Goal: Check status: Check status

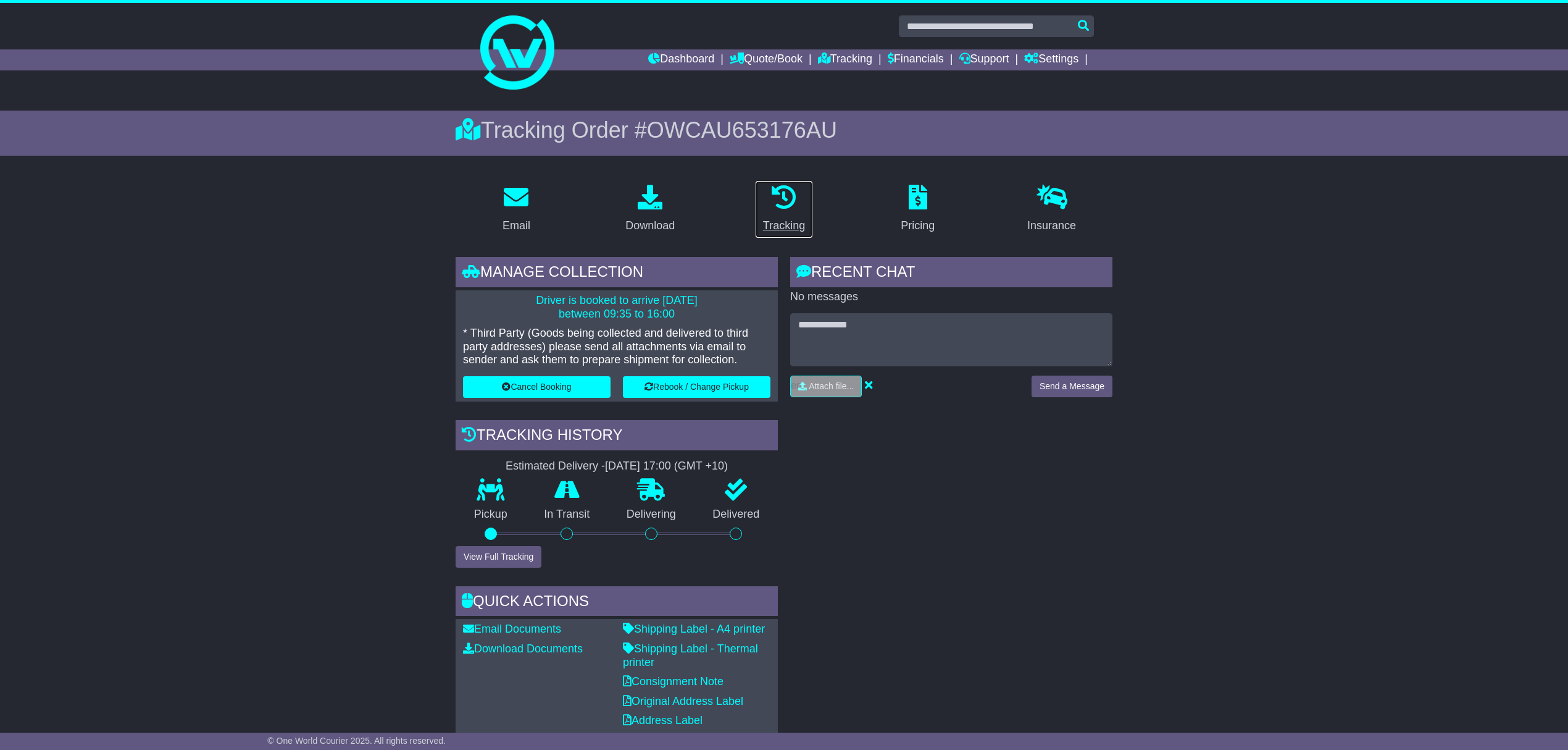
click at [773, 193] on icon at bounding box center [784, 197] width 24 height 24
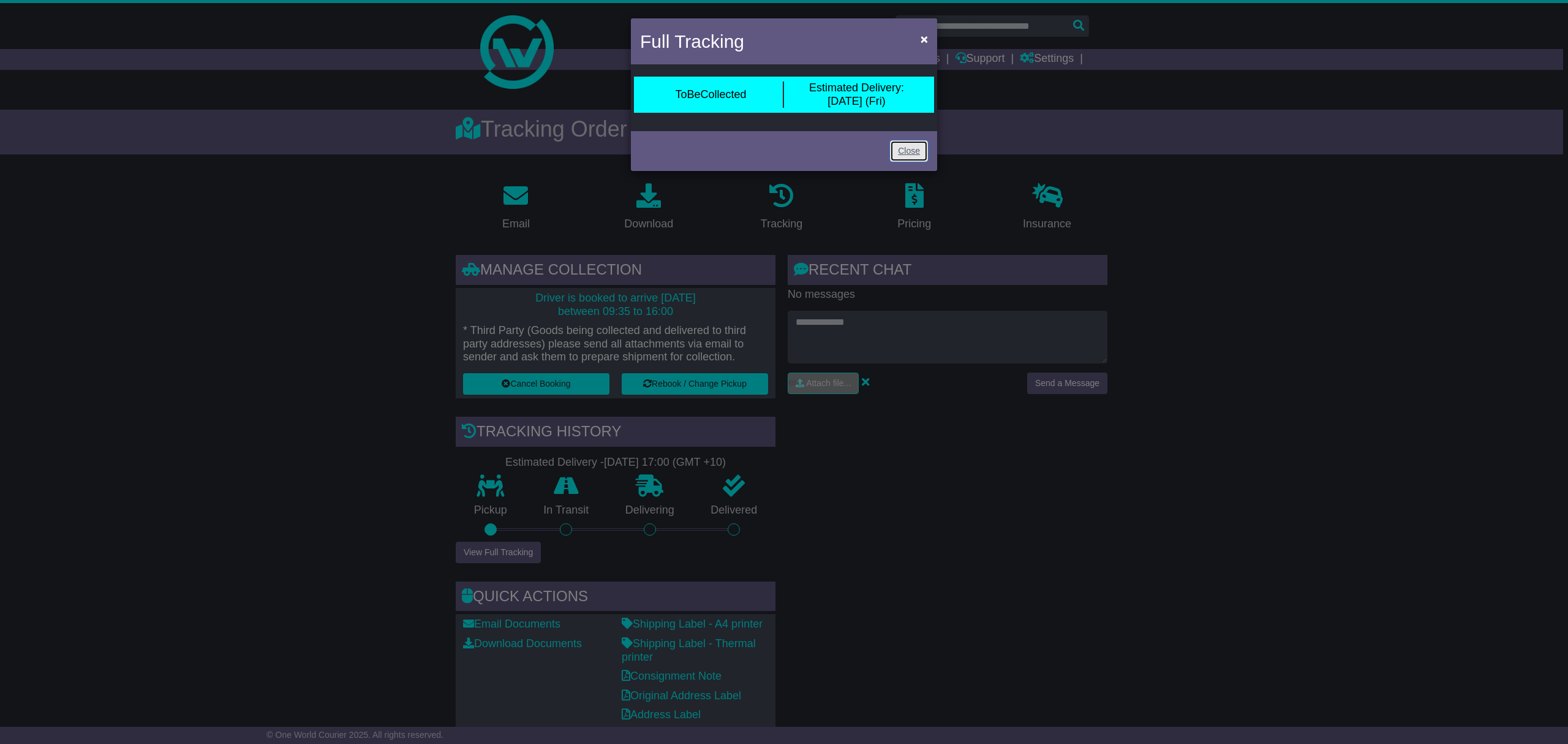
click at [920, 146] on link "Close" at bounding box center [909, 150] width 38 height 22
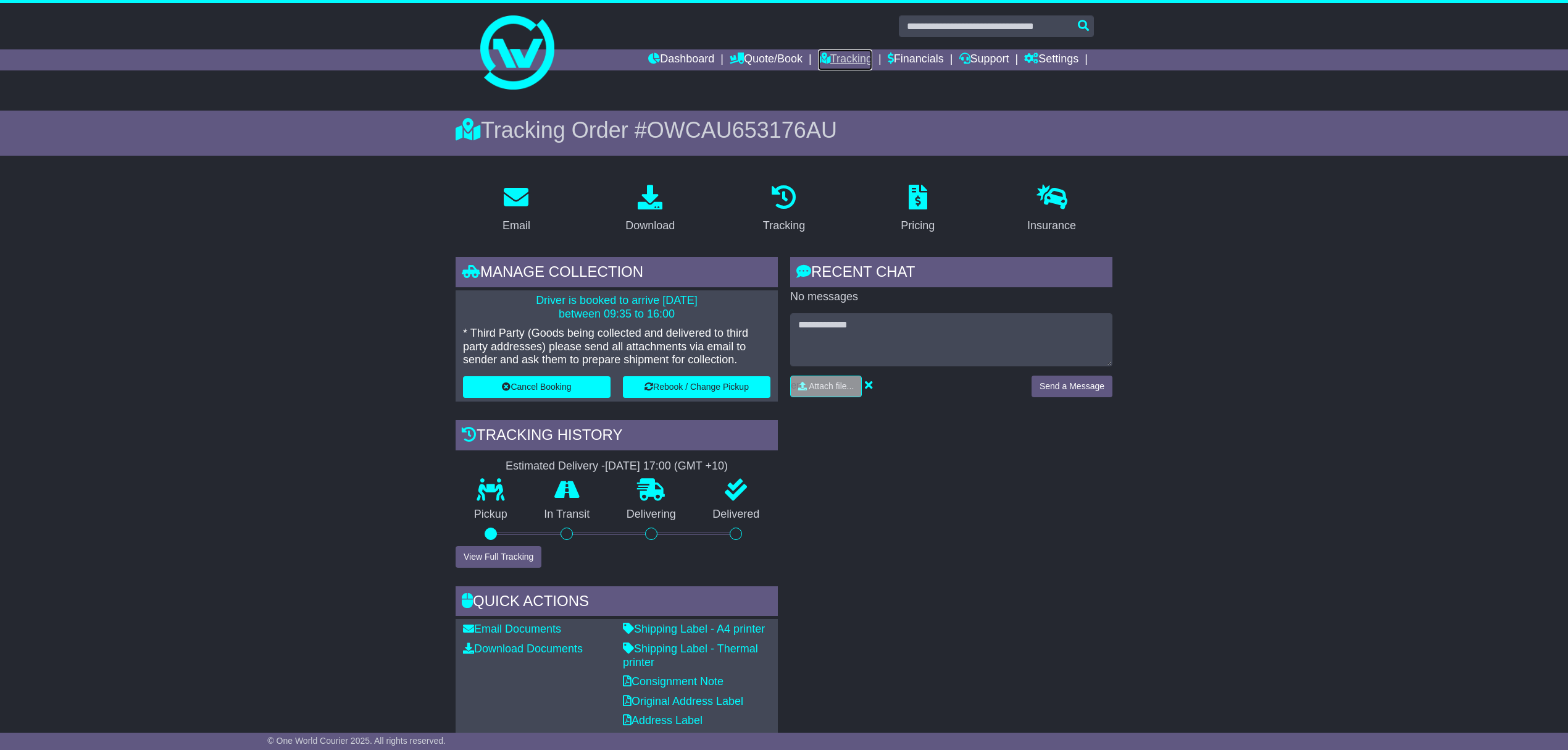
click at [830, 58] on link "Tracking" at bounding box center [845, 60] width 54 height 21
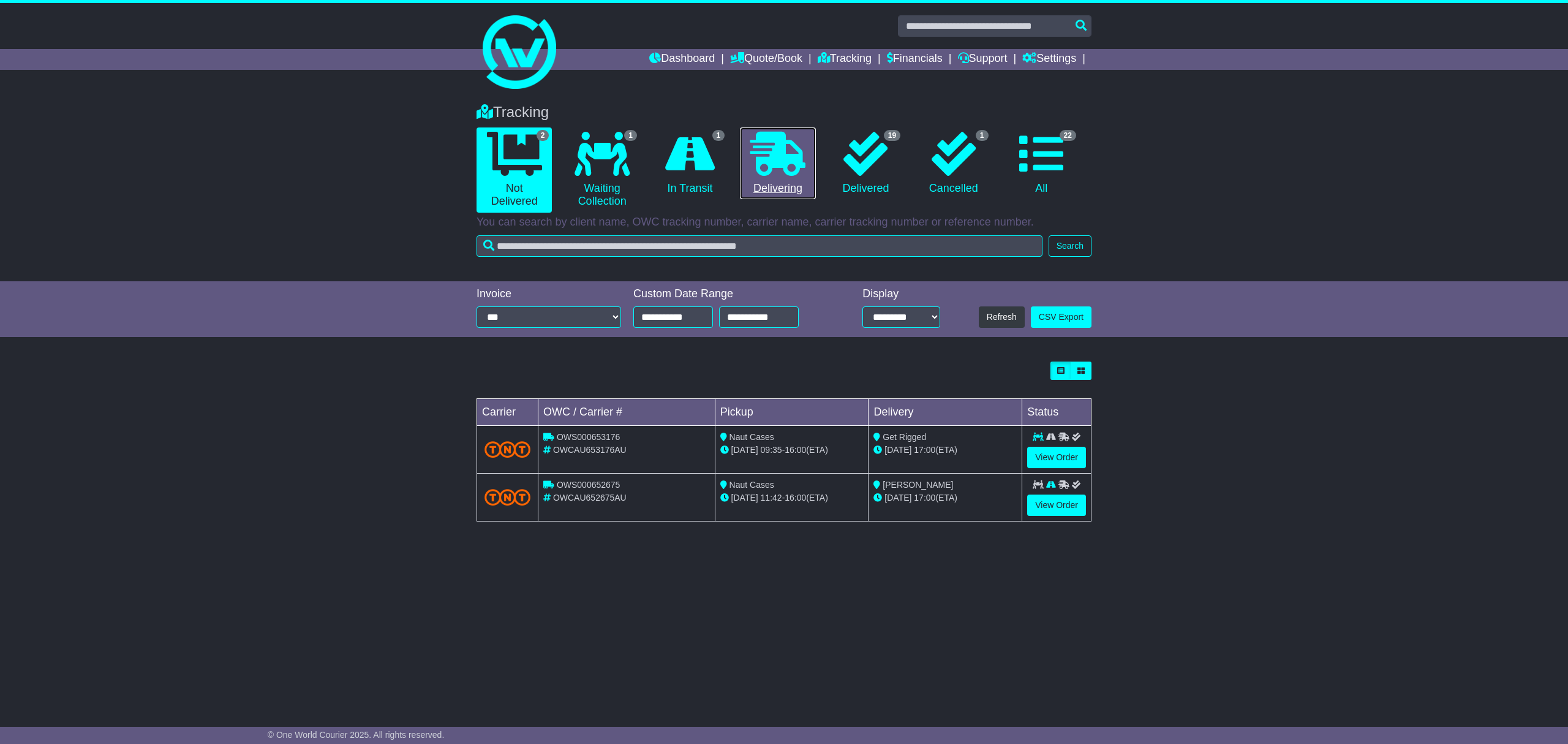
click at [790, 153] on icon at bounding box center [778, 154] width 55 height 44
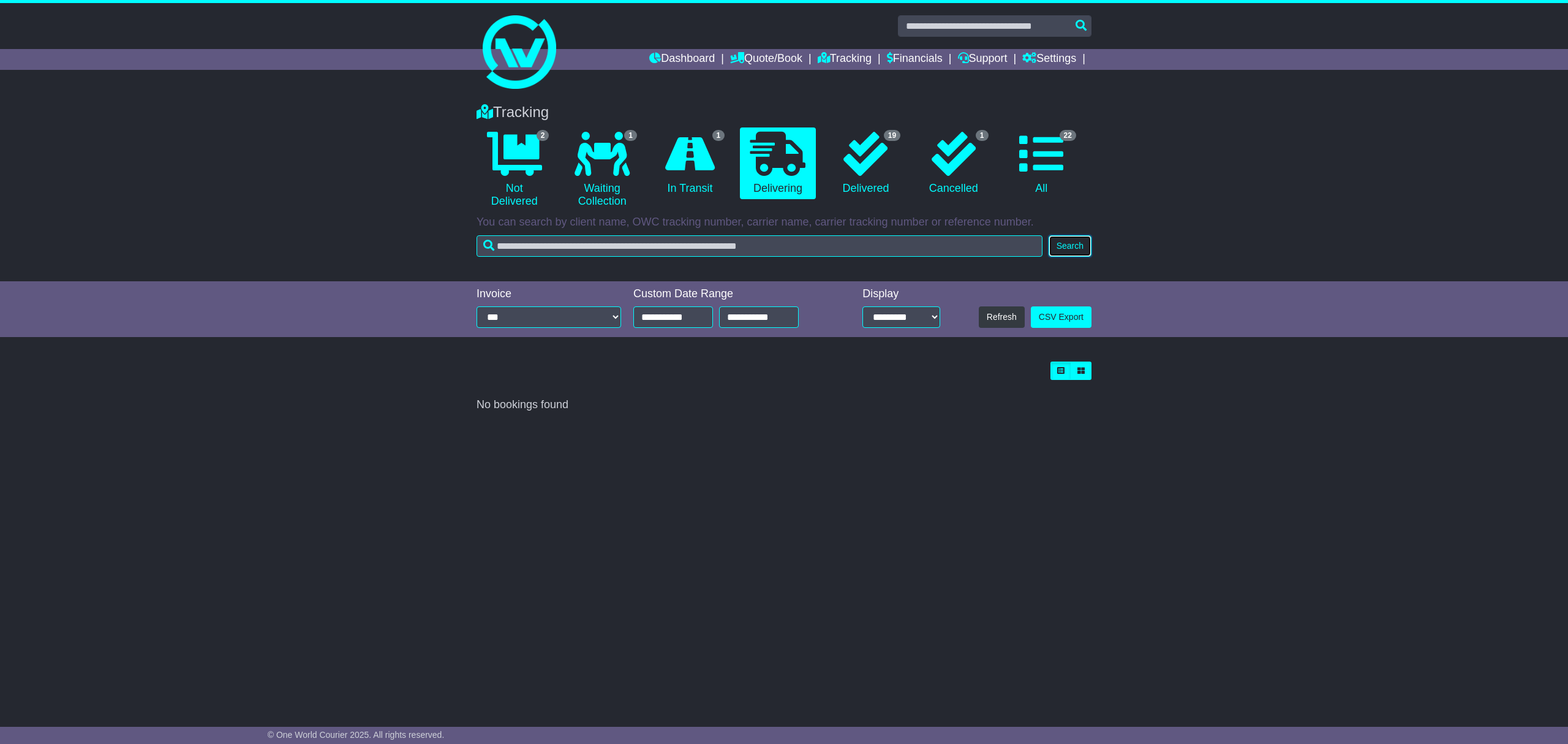
click at [1082, 245] on button "Search" at bounding box center [1069, 245] width 43 height 22
click at [867, 158] on icon at bounding box center [865, 154] width 44 height 44
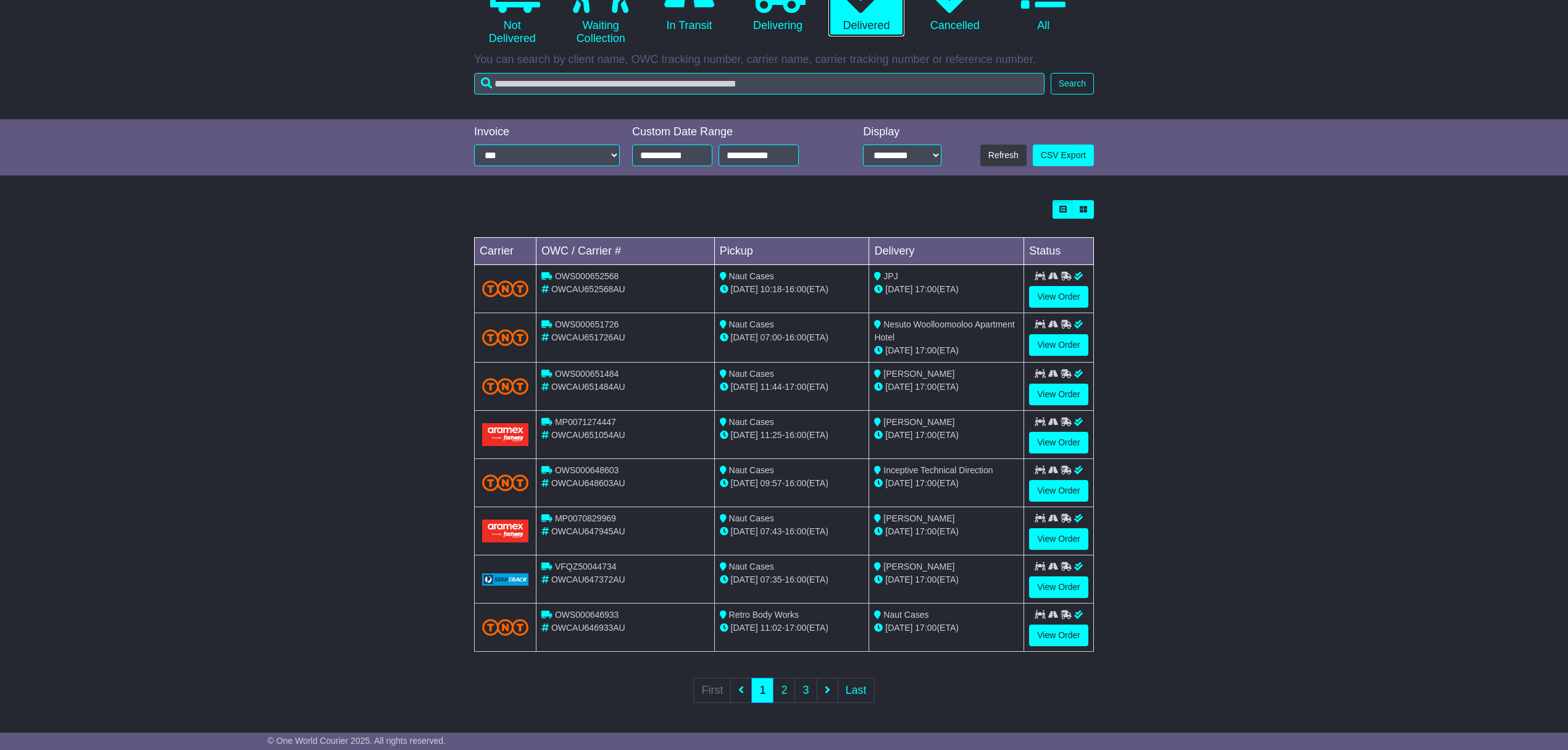
scroll to position [169, 0]
click at [786, 692] on link "2" at bounding box center [783, 689] width 22 height 25
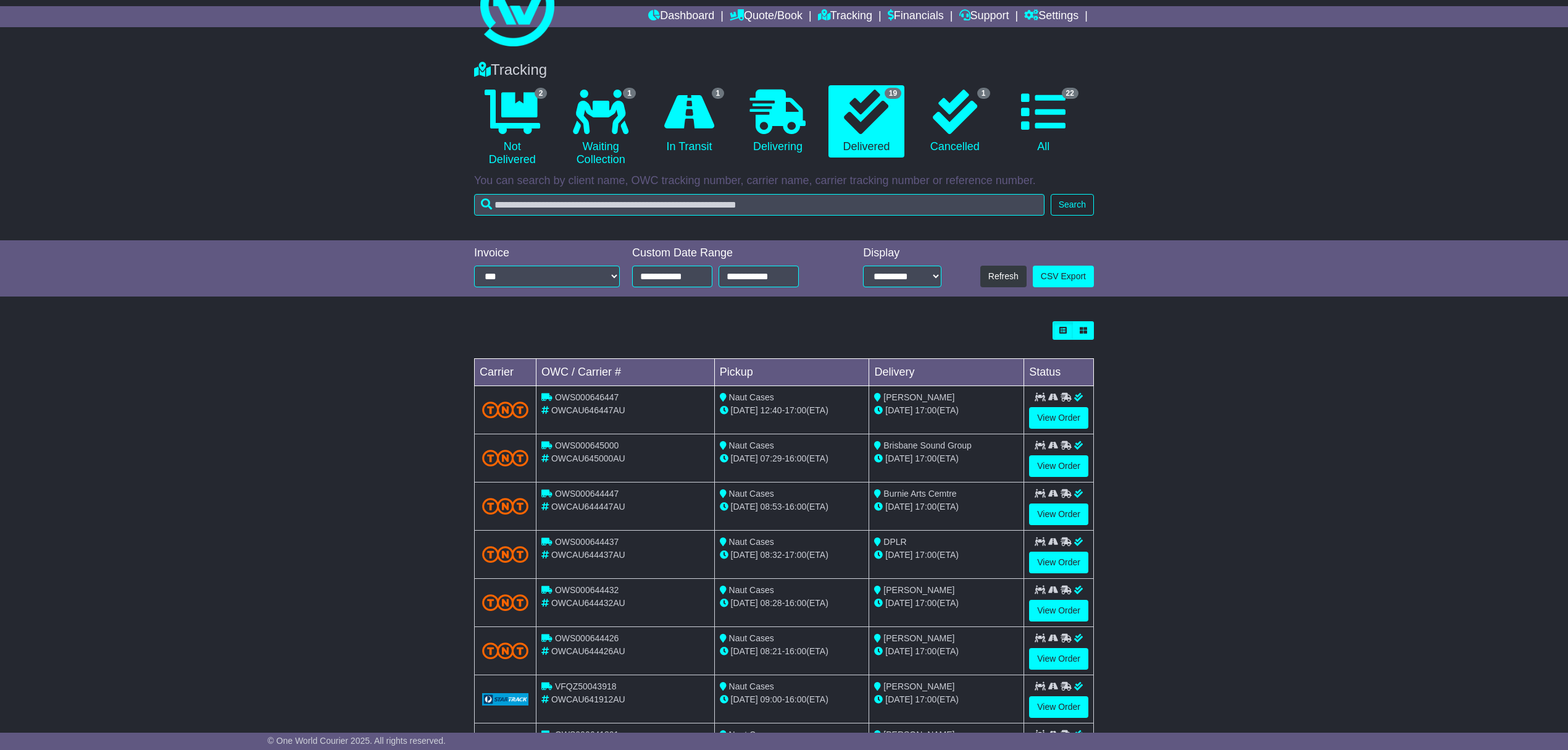
scroll to position [82, 0]
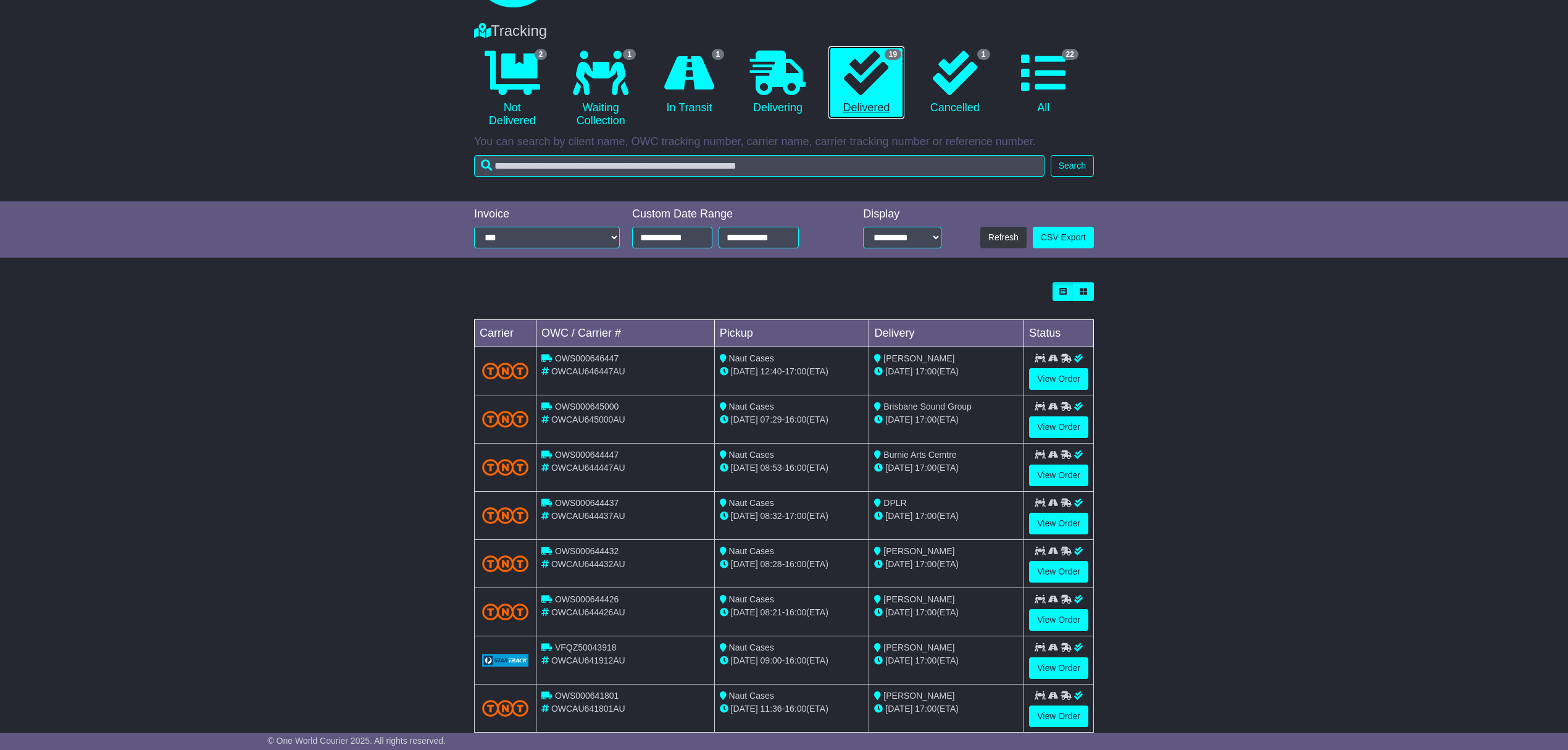
click at [844, 66] on icon at bounding box center [866, 72] width 45 height 45
click at [522, 57] on icon at bounding box center [512, 72] width 56 height 45
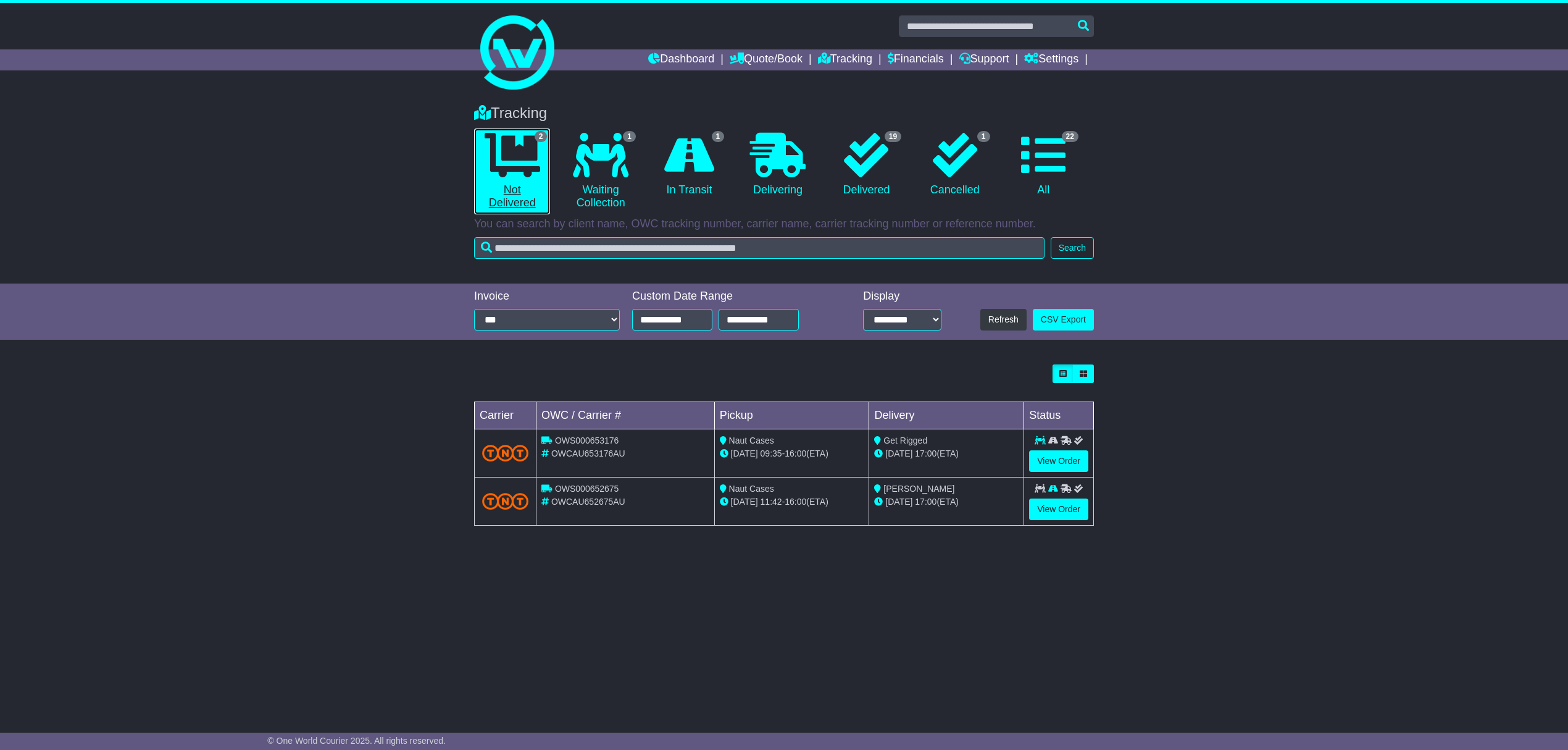
scroll to position [0, 0]
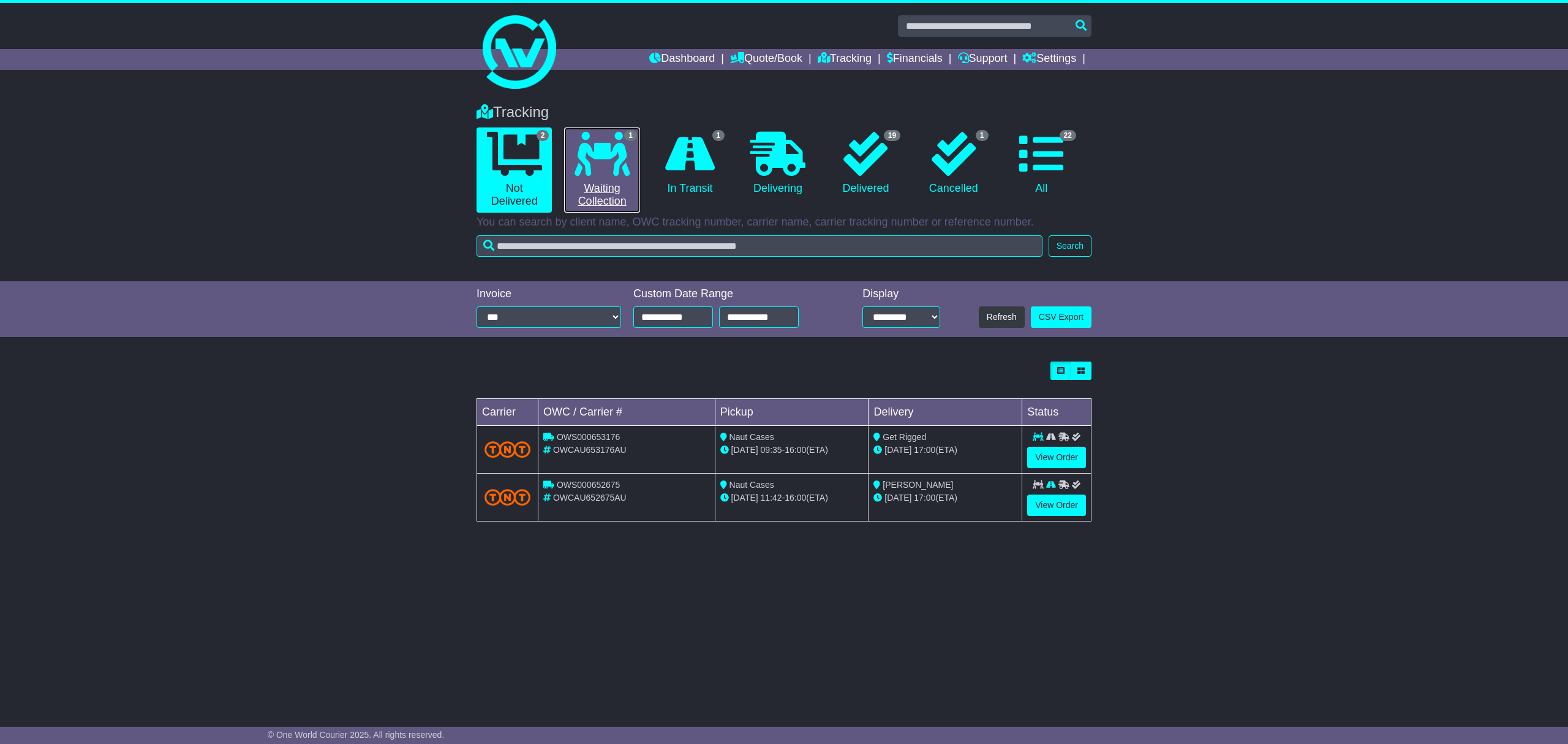
click at [602, 171] on icon at bounding box center [601, 154] width 55 height 44
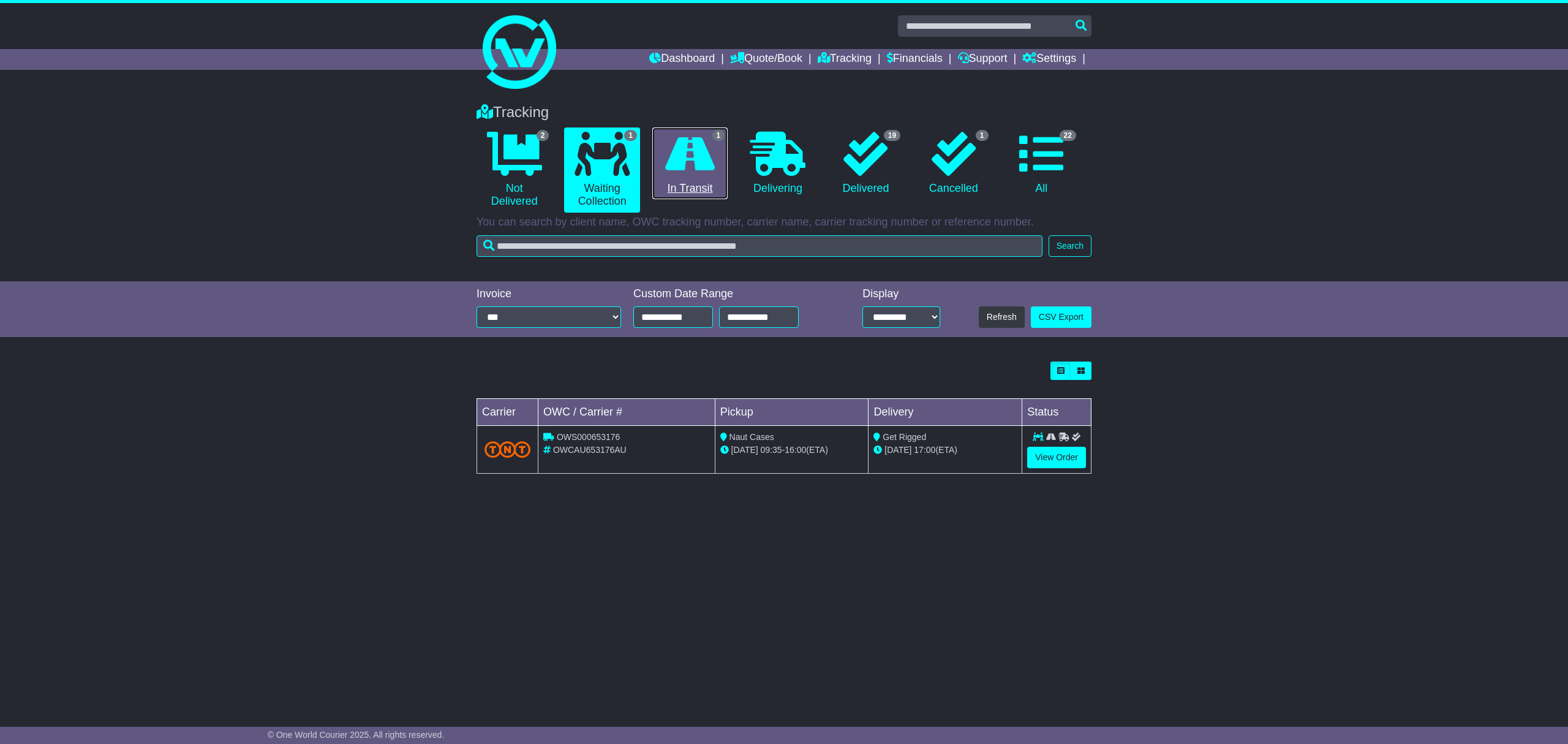
click at [682, 161] on icon at bounding box center [690, 154] width 50 height 44
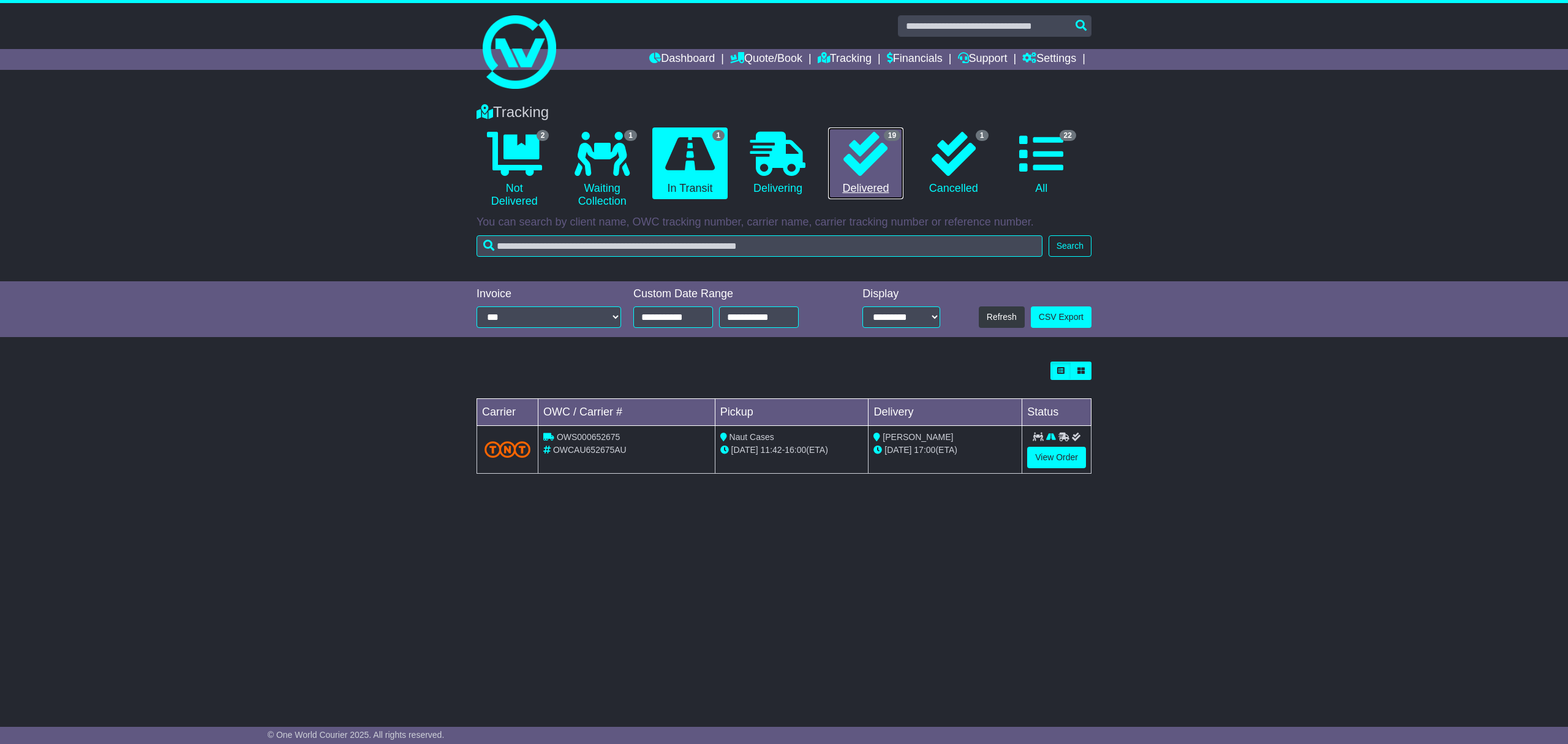
click at [856, 159] on icon at bounding box center [865, 154] width 44 height 44
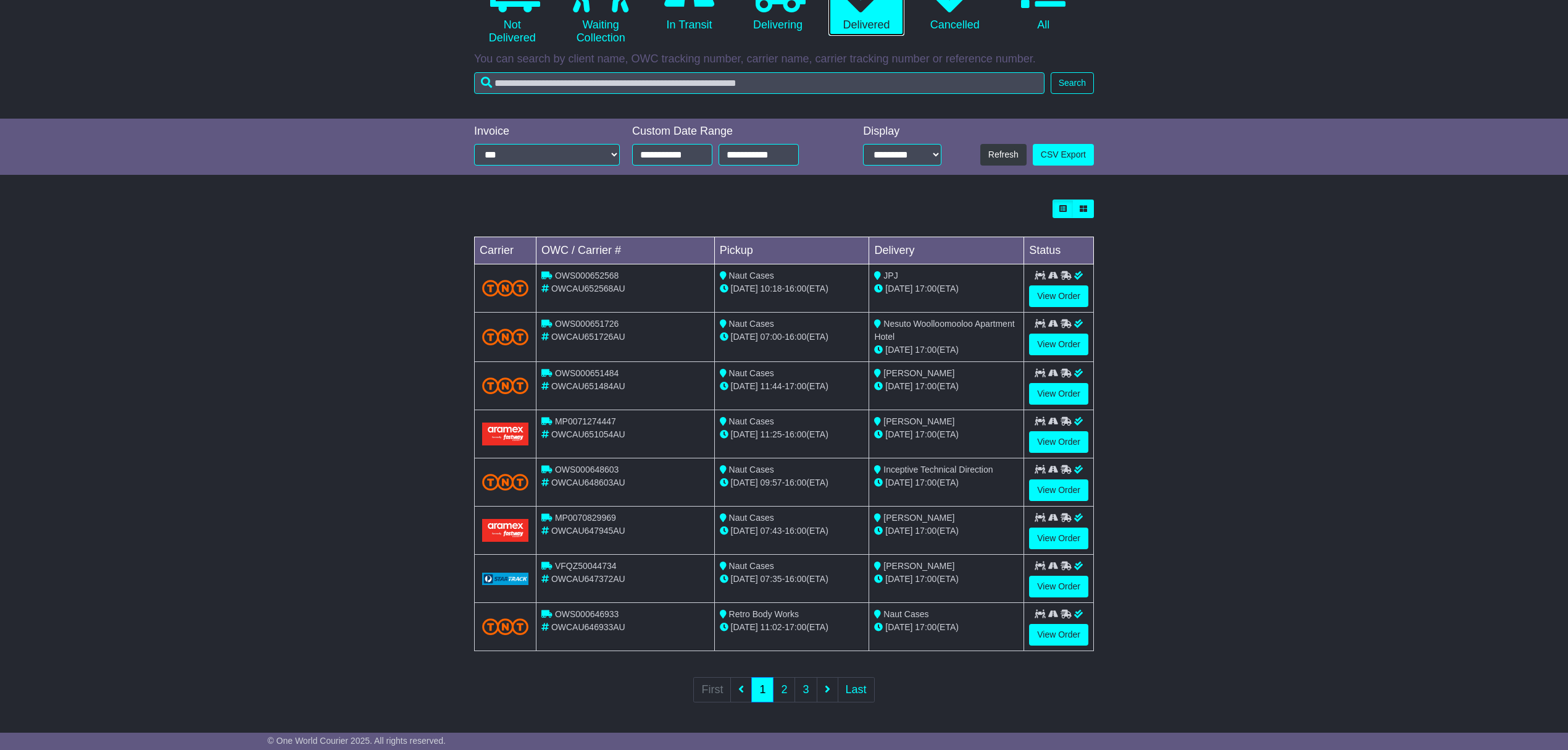
scroll to position [169, 0]
click at [786, 689] on link "2" at bounding box center [783, 689] width 22 height 25
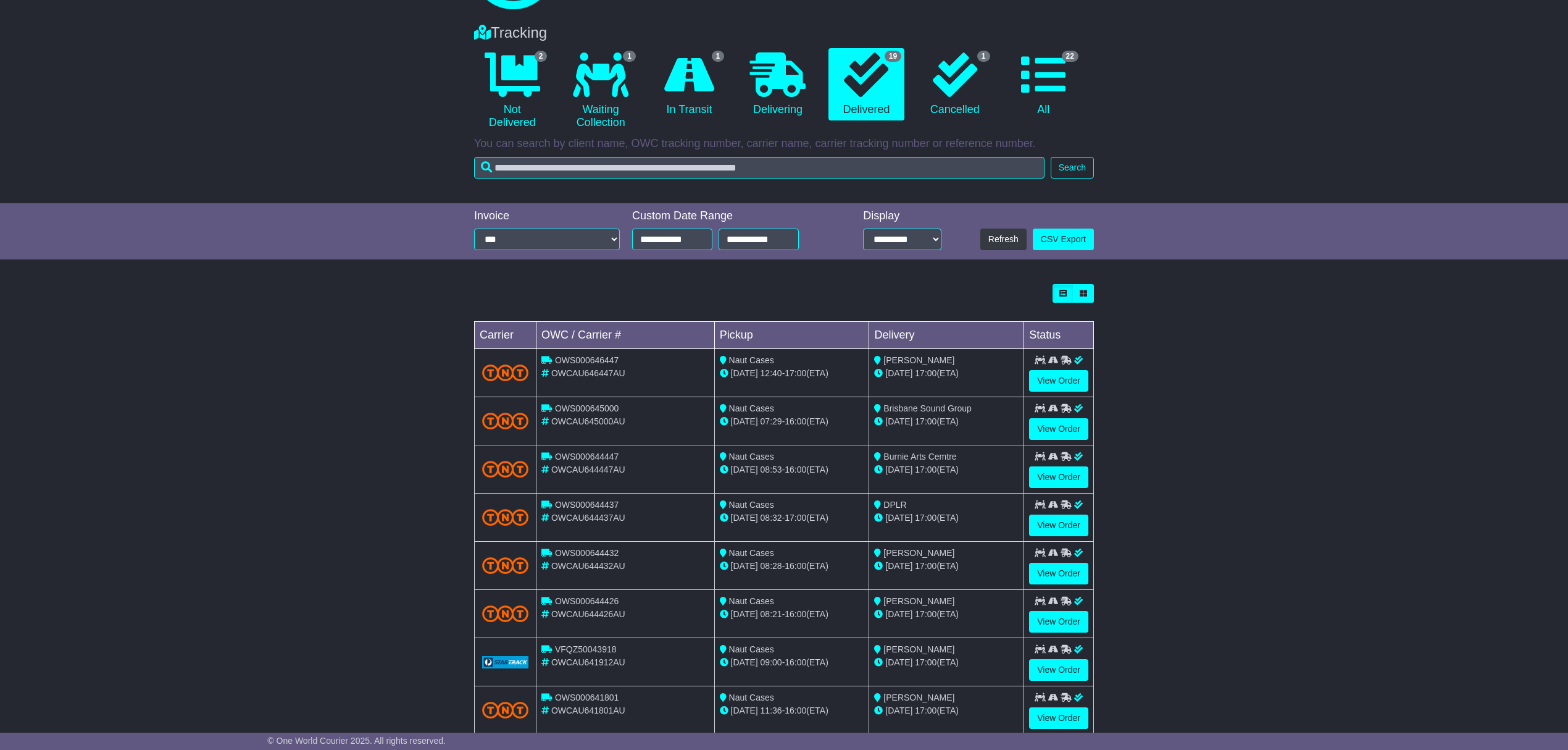
scroll to position [0, 0]
